Goal: Transaction & Acquisition: Purchase product/service

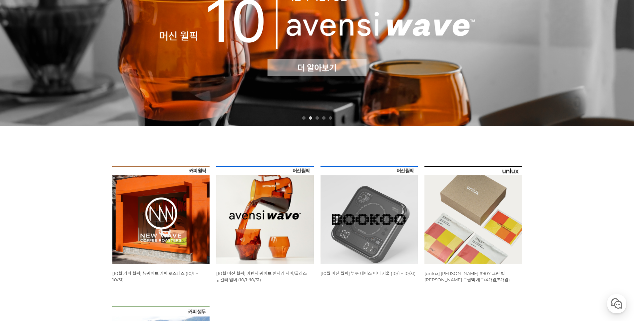
scroll to position [133, 0]
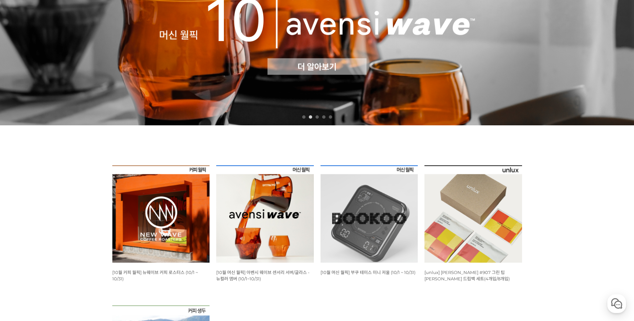
click at [326, 69] on img at bounding box center [317, 26] width 634 height 198
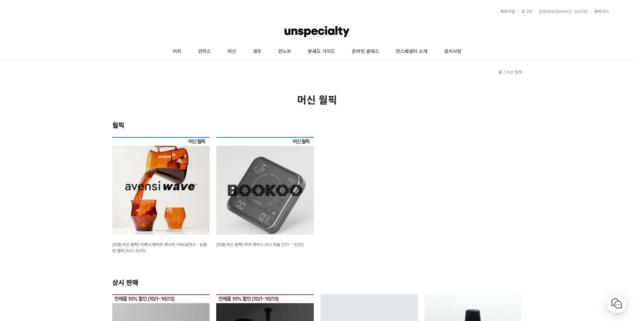
click at [177, 203] on img at bounding box center [161, 186] width 98 height 98
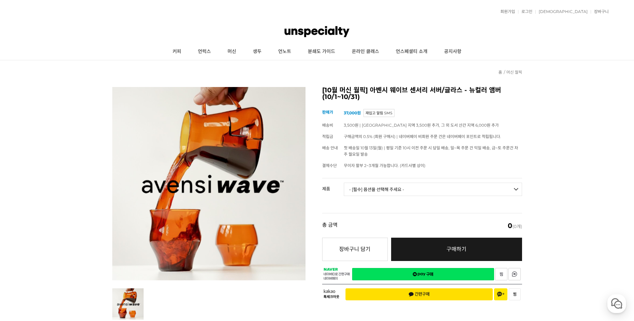
click at [394, 187] on select "- [필수] 옵션을 선택해 주세요 - ------------------- 웨이브 앰버 3종 세트 [품절] 사이클론 센서리 서버 앰버 알토 글라…" at bounding box center [433, 188] width 178 height 13
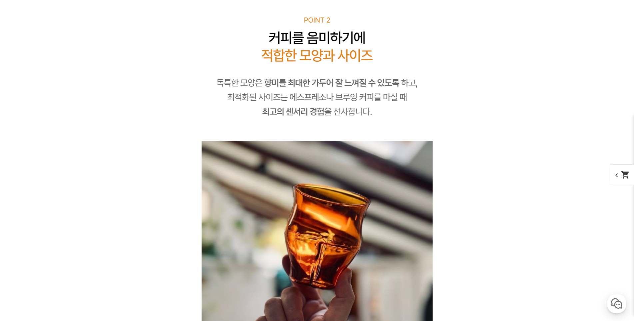
drag, startPoint x: 568, startPoint y: 183, endPoint x: 567, endPoint y: 178, distance: 5.8
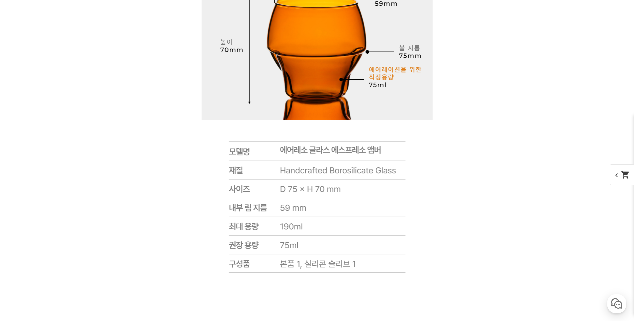
scroll to position [5730, 0]
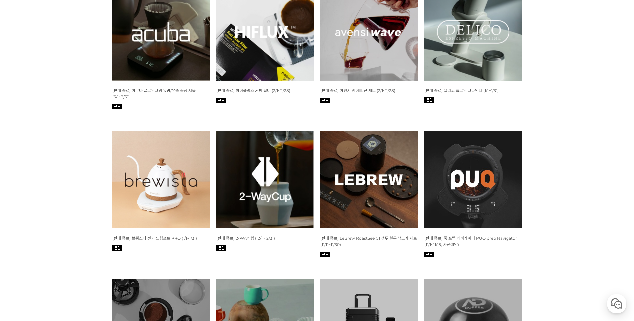
scroll to position [1598, 0]
